Goal: Entertainment & Leisure: Consume media (video, audio)

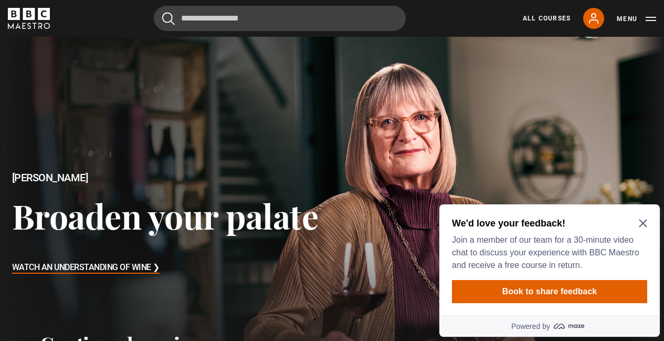
click at [642, 221] on icon "Close Maze Prompt" at bounding box center [643, 223] width 8 height 8
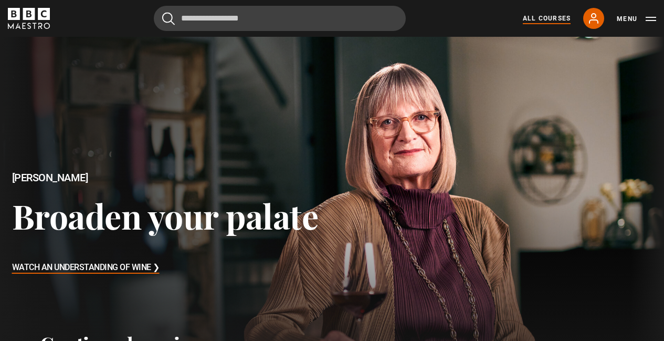
click at [560, 19] on link "All Courses" at bounding box center [547, 18] width 48 height 9
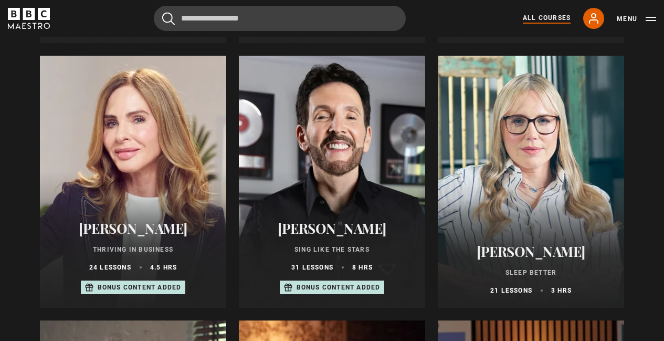
scroll to position [704, 0]
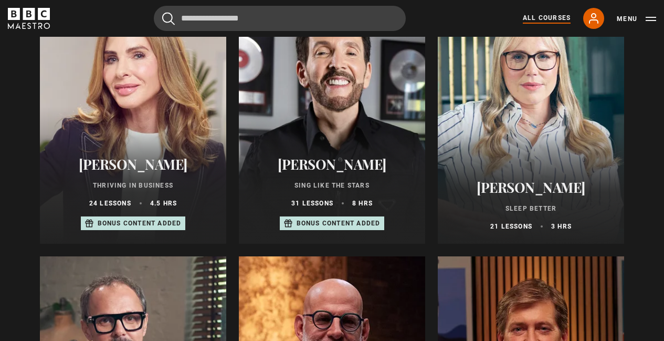
click at [515, 195] on h2 "[PERSON_NAME]" at bounding box center [530, 187] width 161 height 16
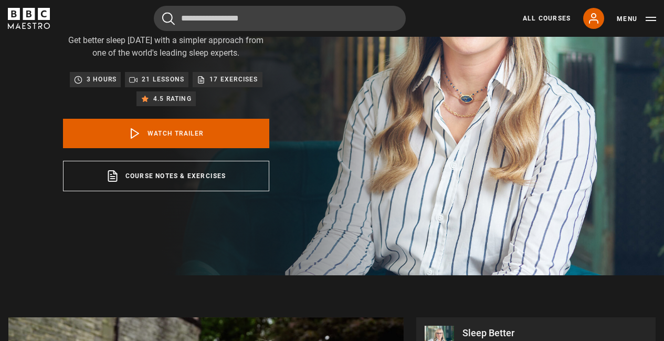
scroll to position [190, 0]
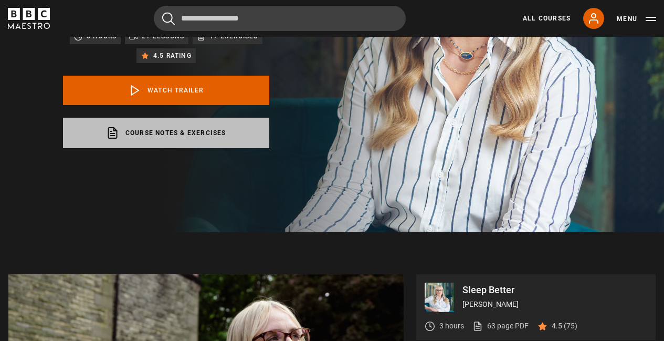
click at [203, 148] on link "Course notes & exercises opens in a new tab" at bounding box center [166, 133] width 206 height 30
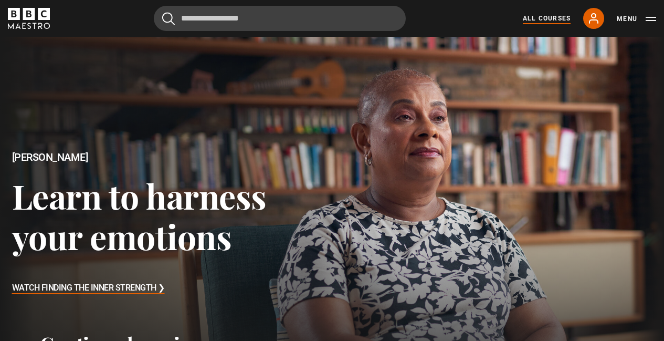
click at [559, 14] on link "All Courses" at bounding box center [547, 18] width 48 height 9
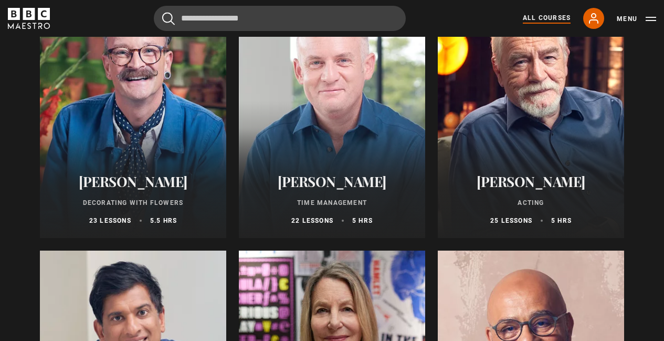
scroll to position [1471, 0]
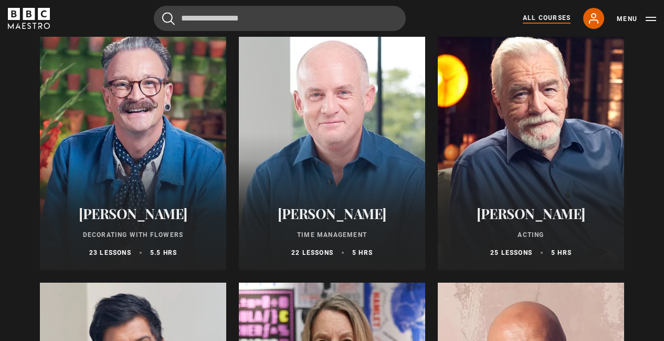
click at [344, 221] on h2 "[PERSON_NAME]" at bounding box center [331, 213] width 161 height 16
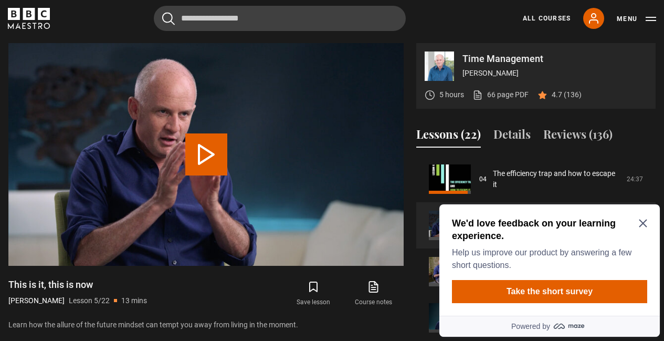
click at [641, 222] on icon "Close Maze Prompt" at bounding box center [643, 223] width 8 height 8
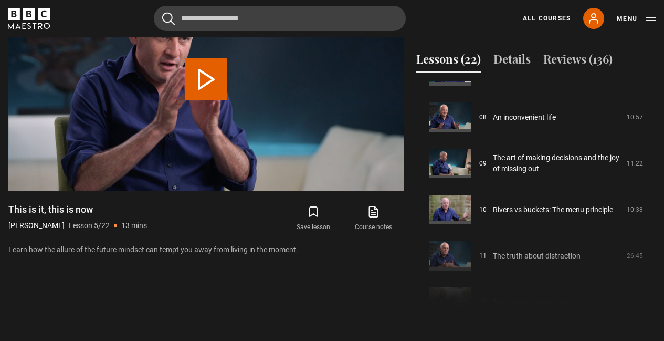
scroll to position [374, 0]
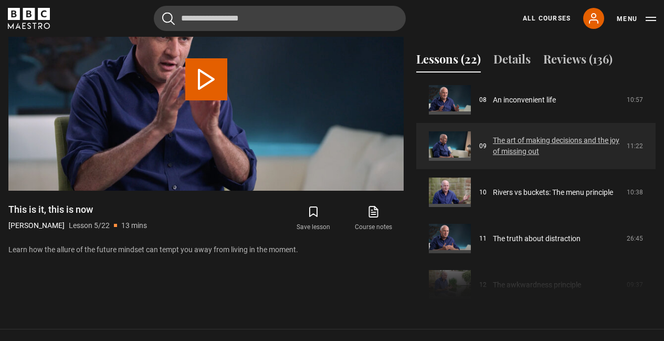
click at [519, 149] on link "The art of making decisions and the joy of missing out" at bounding box center [557, 146] width 128 height 22
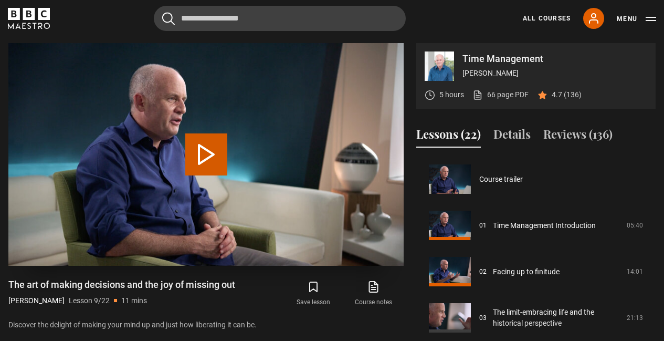
scroll to position [369, 0]
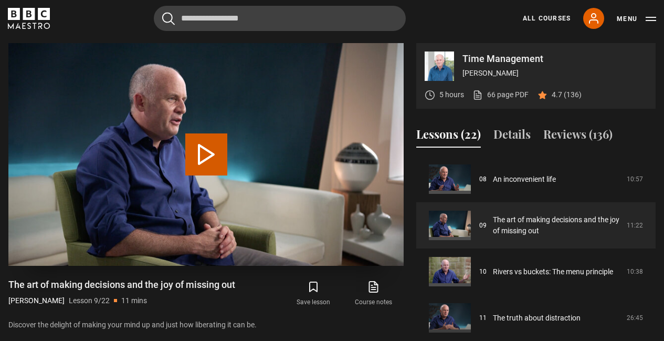
click at [205, 147] on button "Play Lesson The art of making decisions and the joy of missing out" at bounding box center [206, 154] width 42 height 42
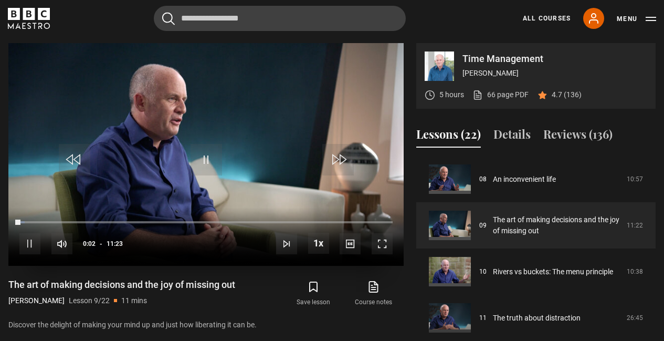
click at [384, 240] on span "Video Player" at bounding box center [381, 243] width 21 height 21
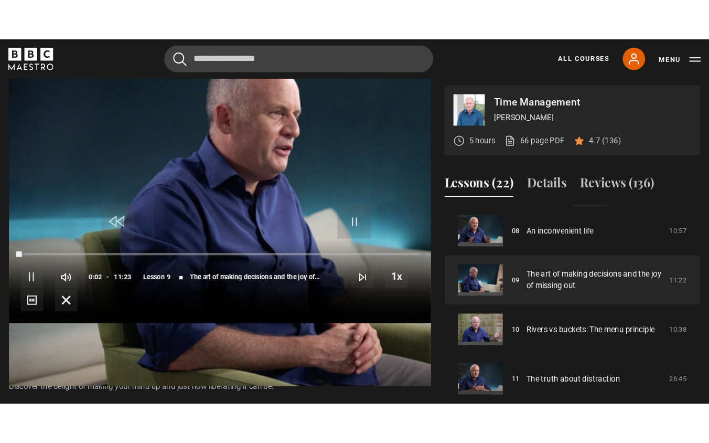
scroll to position [0, 0]
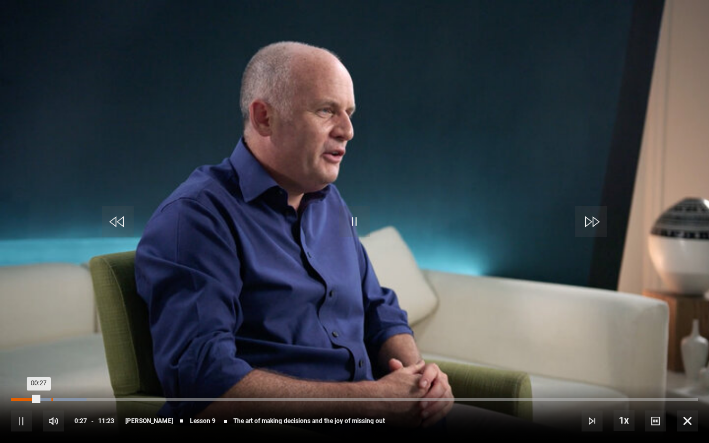
click at [51, 340] on div "Loaded : 10.97% 00:40 00:27" at bounding box center [354, 399] width 687 height 3
click at [82, 340] on div "Loaded : 15.32% 01:10 00:57" at bounding box center [354, 399] width 687 height 3
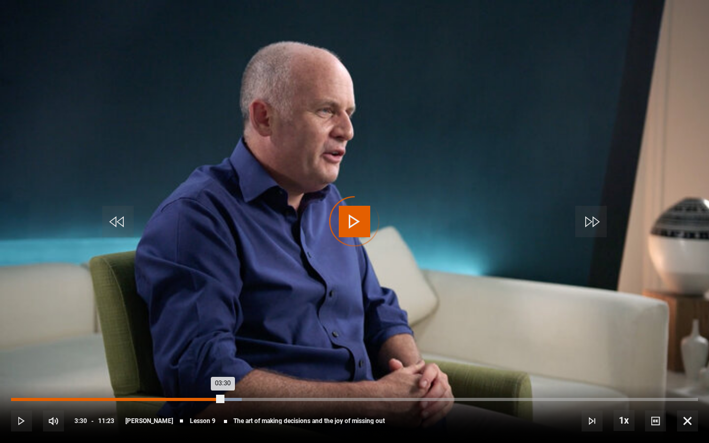
click at [223, 340] on div "Loaded : 33.63% 03:30 03:30" at bounding box center [354, 399] width 687 height 3
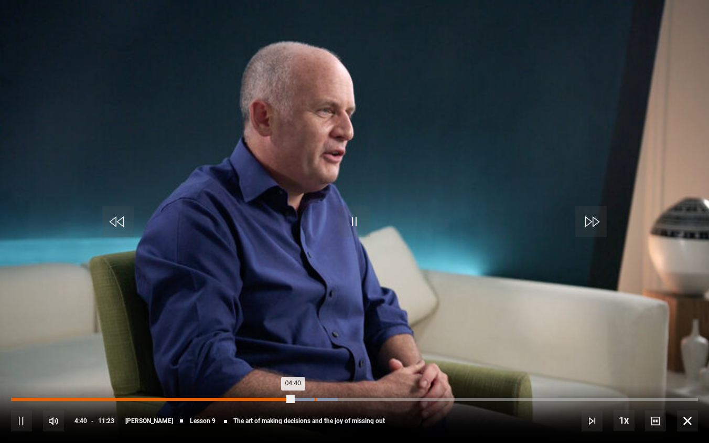
click at [315, 340] on div "Loaded : 47.57% 05:01 04:40" at bounding box center [354, 399] width 687 height 3
click at [373, 340] on div "Loaded : 57.05% 05:59 05:39" at bounding box center [354, 399] width 687 height 3
click at [395, 340] on div "06:21" at bounding box center [396, 399] width 2 height 3
click at [466, 340] on div "Loaded : 70.27% 07:31 07:13" at bounding box center [354, 399] width 687 height 3
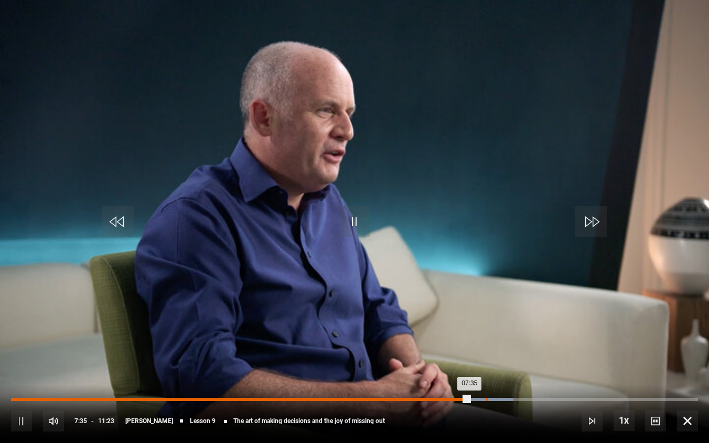
click at [486, 340] on div "07:52" at bounding box center [487, 399] width 2 height 3
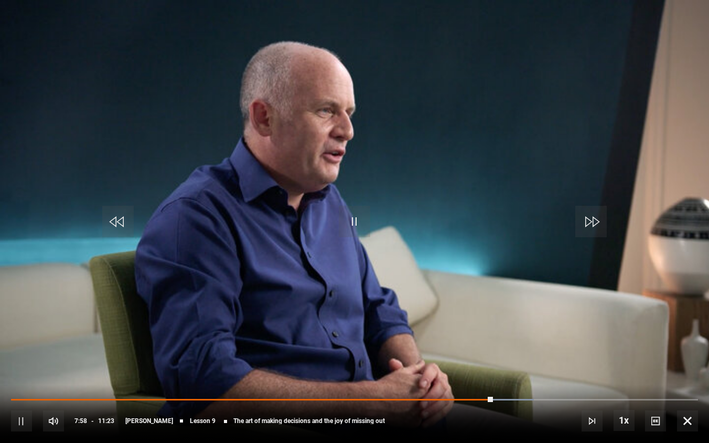
click at [508, 340] on div "10s Skip Back 10 seconds Pause 10s Skip Forward 10 seconds Loaded : 76.09% 07:5…" at bounding box center [354, 414] width 709 height 58
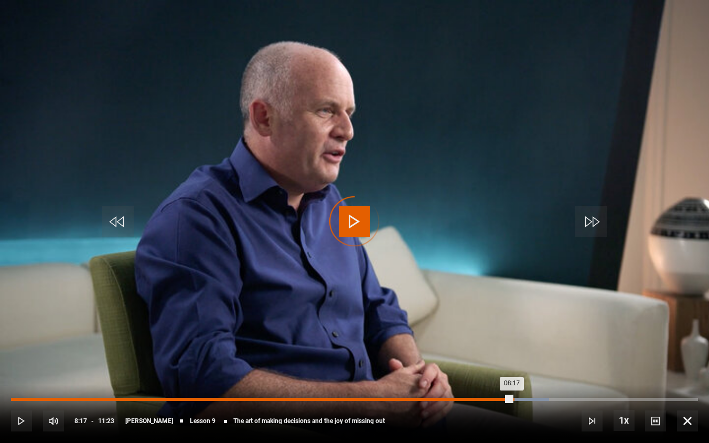
drag, startPoint x: 494, startPoint y: 397, endPoint x: 513, endPoint y: 399, distance: 19.5
click at [512, 340] on div "08:17" at bounding box center [261, 399] width 501 height 3
click at [529, 340] on div "Loaded : 80.47% 08:35 08:35" at bounding box center [354, 399] width 687 height 3
drag, startPoint x: 530, startPoint y: 398, endPoint x: 542, endPoint y: 398, distance: 12.1
click at [542, 340] on div "08:47" at bounding box center [276, 399] width 531 height 3
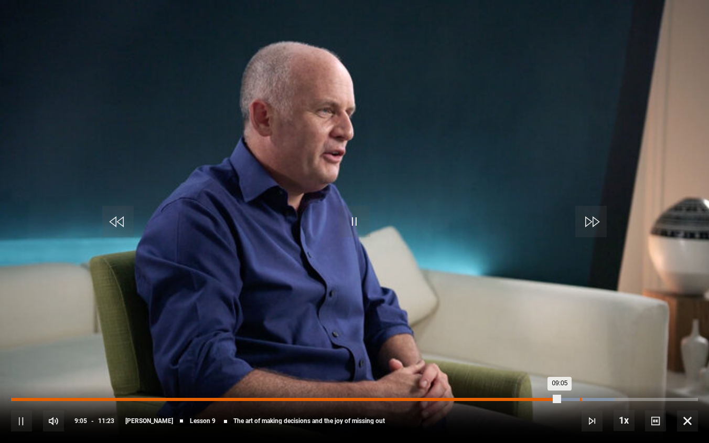
click at [581, 340] on div "09:25" at bounding box center [581, 399] width 2 height 3
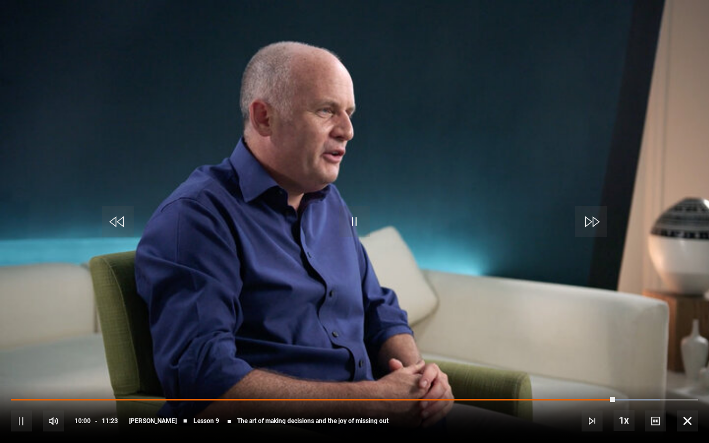
click at [663, 340] on span "Video Player" at bounding box center [687, 420] width 21 height 21
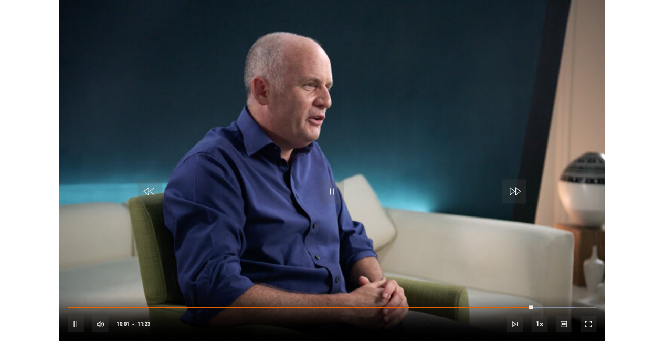
scroll to position [433, 0]
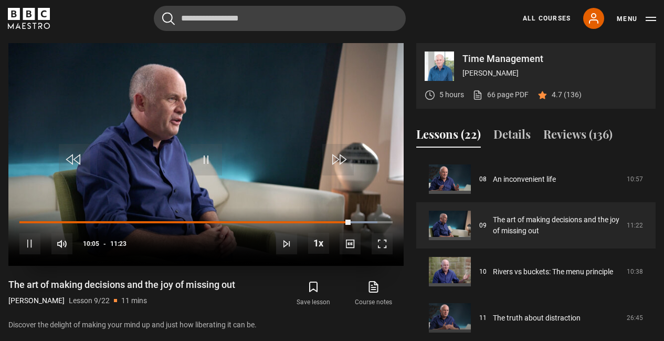
click at [31, 238] on span "Video Player" at bounding box center [29, 243] width 21 height 21
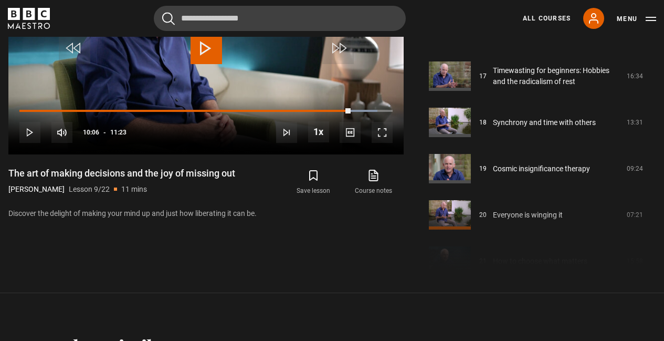
scroll to position [779, 0]
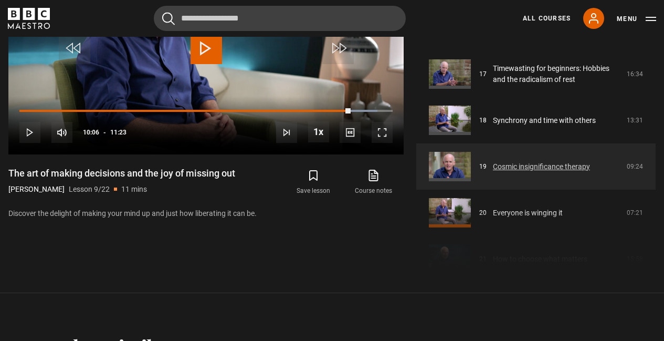
click at [493, 164] on link "Cosmic insignificance therapy" at bounding box center [541, 166] width 97 height 11
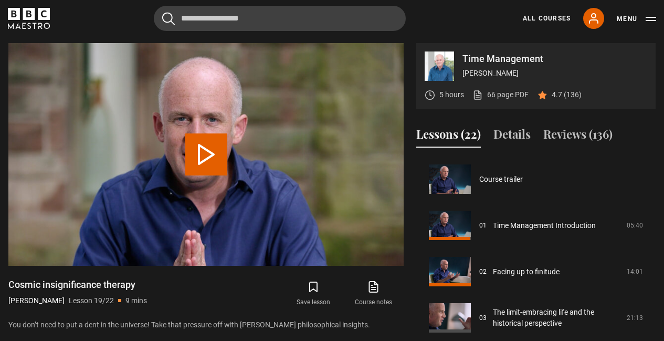
scroll to position [831, 0]
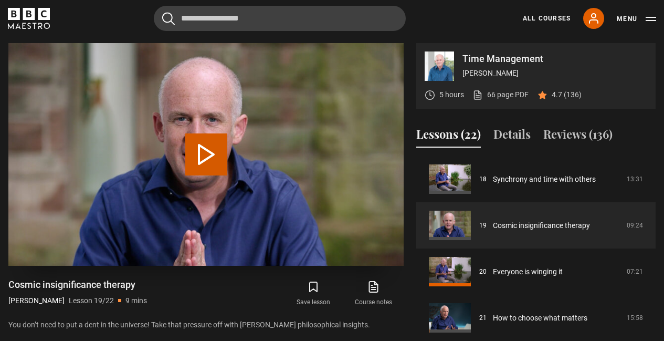
click at [212, 147] on button "Play Lesson Cosmic insignificance therapy" at bounding box center [206, 154] width 42 height 42
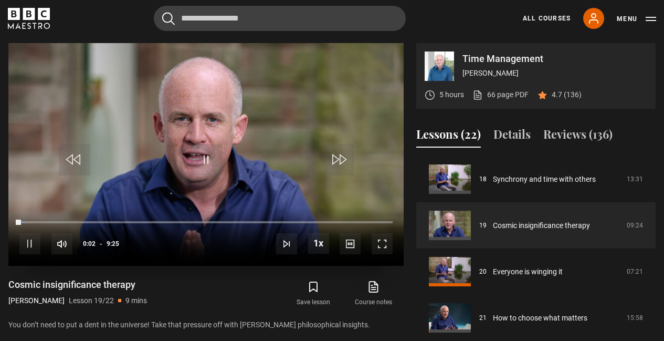
click at [33, 219] on div "10s Skip Back 10 seconds Pause 10s Skip Forward 10 seconds Loaded : 1.74% 1:27 …" at bounding box center [205, 236] width 395 height 58
click at [32, 219] on div "10s Skip Back 10 seconds Pause 10s Skip Forward 10 seconds Loaded : 2.65% 1:27 …" at bounding box center [205, 236] width 395 height 58
drag, startPoint x: 22, startPoint y: 219, endPoint x: 35, endPoint y: 222, distance: 13.0
click at [34, 222] on div "0:22" at bounding box center [26, 221] width 14 height 3
click at [386, 242] on span "Video Player" at bounding box center [381, 243] width 21 height 21
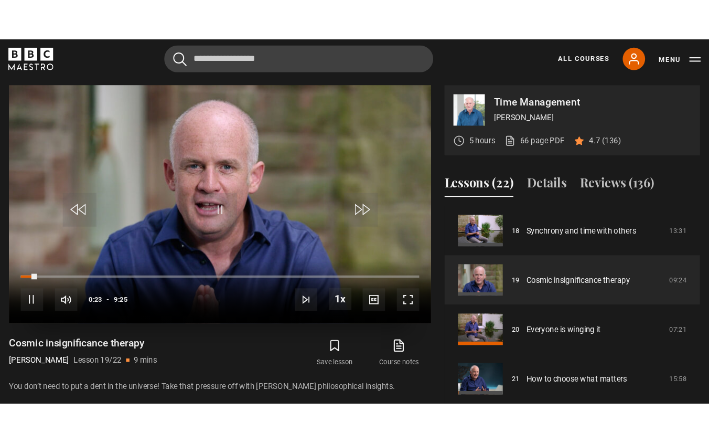
scroll to position [0, 0]
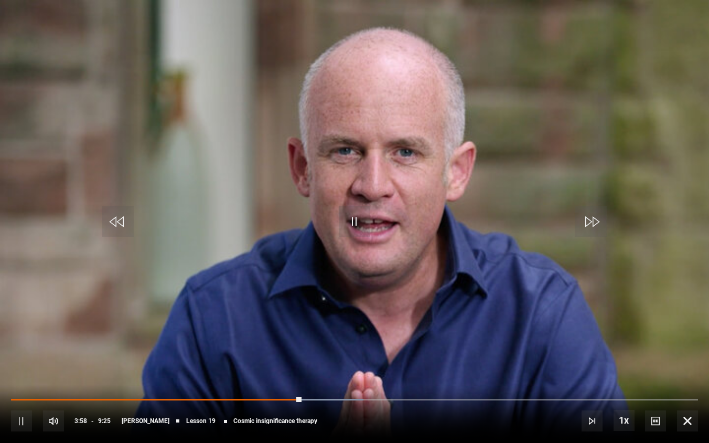
click at [21, 340] on span "Video Player" at bounding box center [21, 420] width 21 height 21
